Goal: Task Accomplishment & Management: Manage account settings

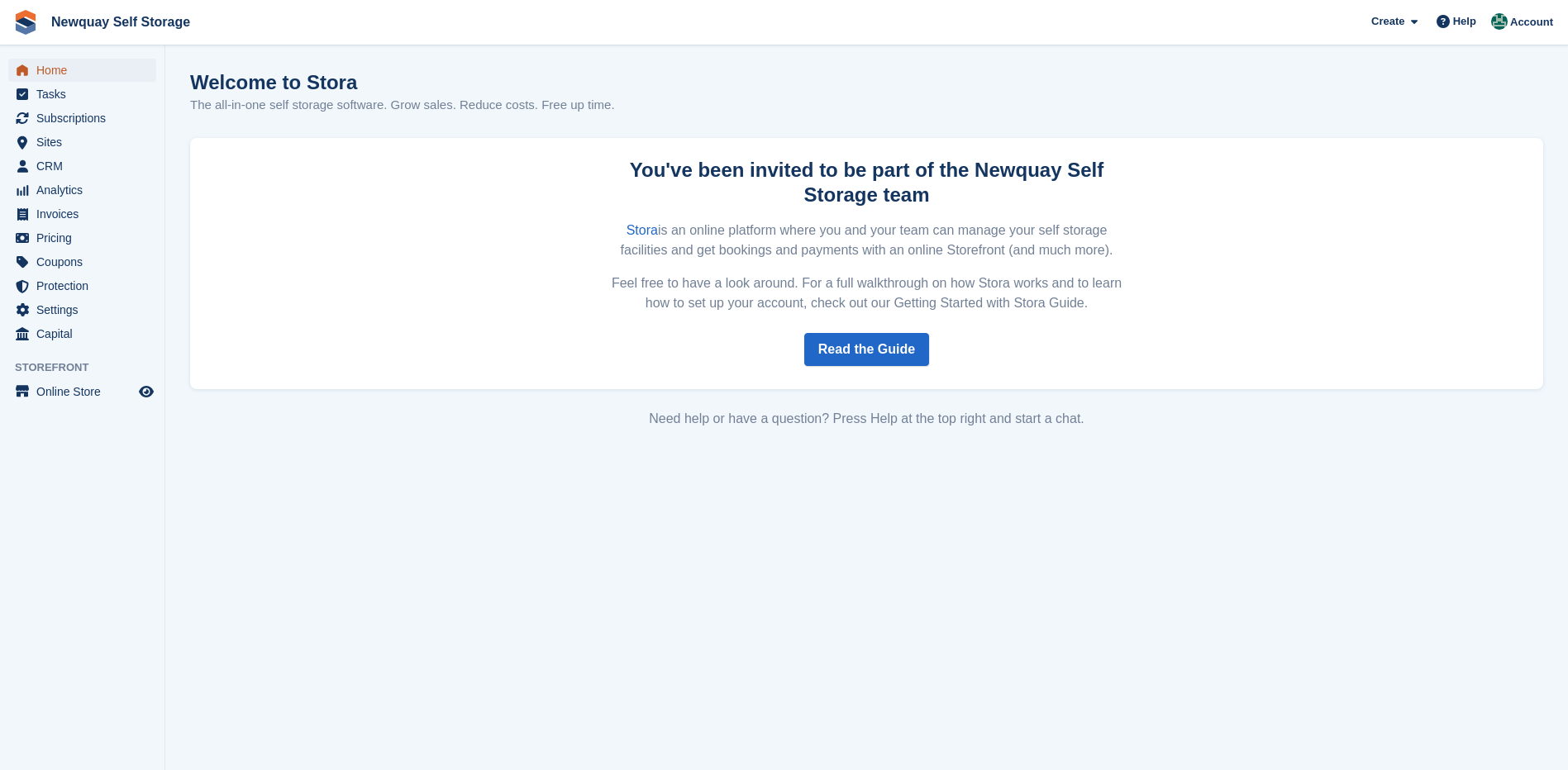
click at [59, 67] on span "Home" at bounding box center [86, 70] width 100 height 23
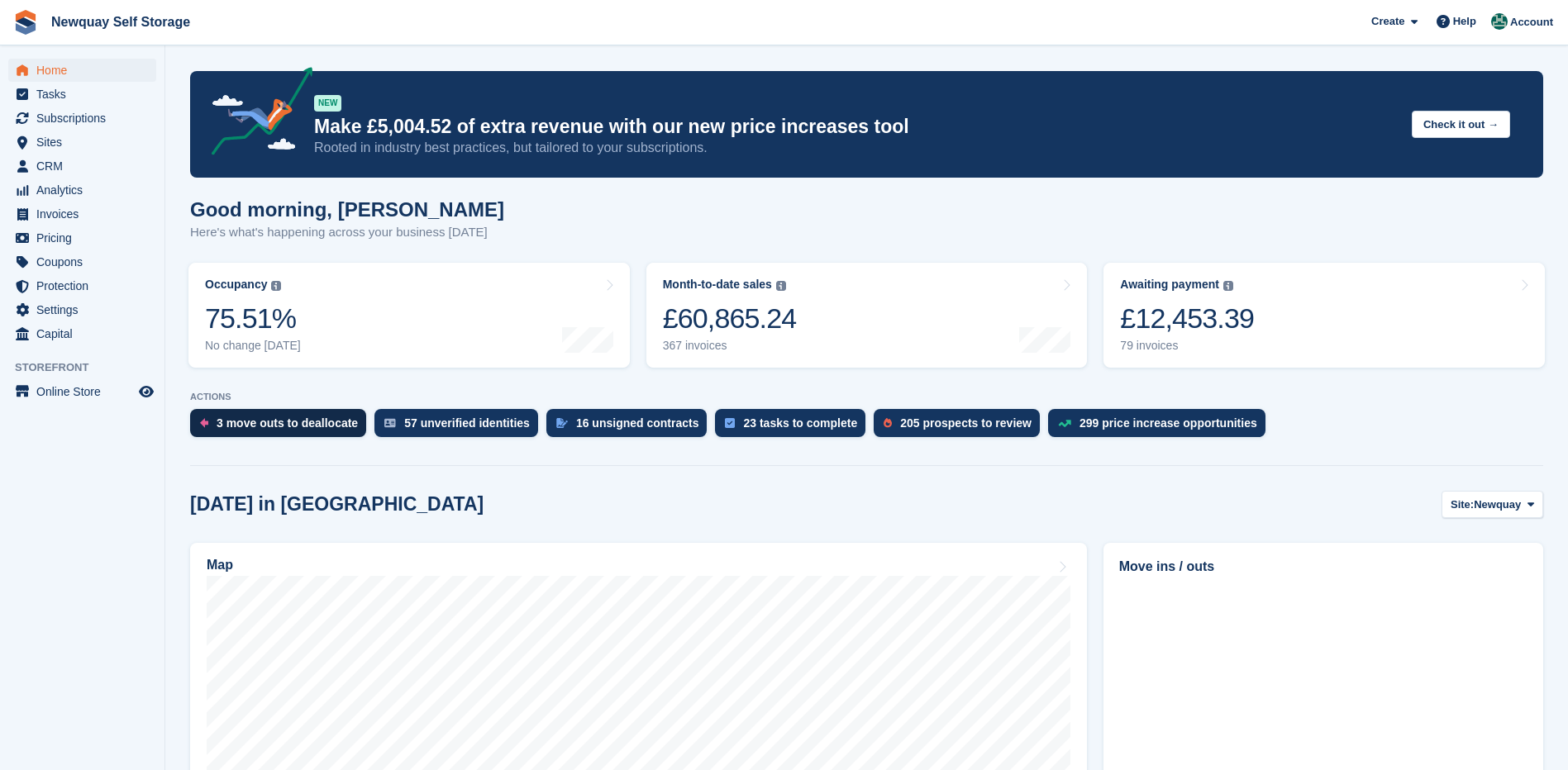
click at [303, 418] on div "3 move outs to deallocate" at bounding box center [288, 423] width 142 height 13
